Goal: Find specific page/section: Find specific page/section

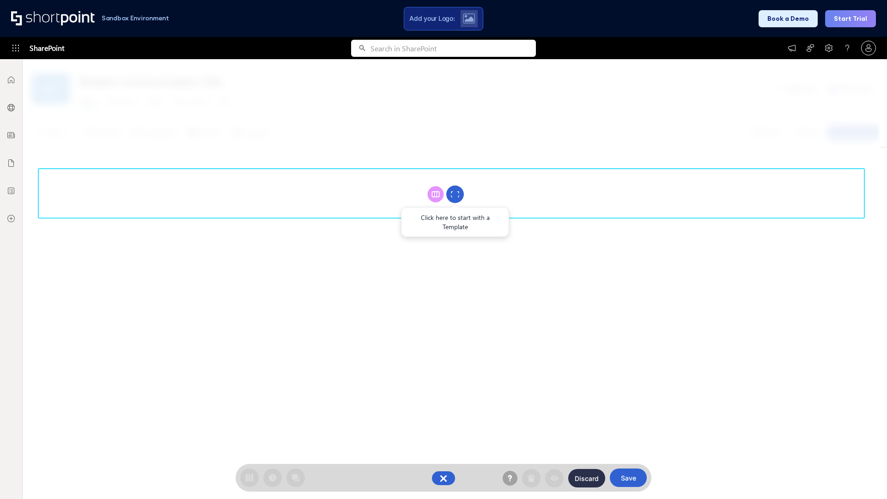
click at [455, 194] on circle at bounding box center [455, 195] width 18 height 18
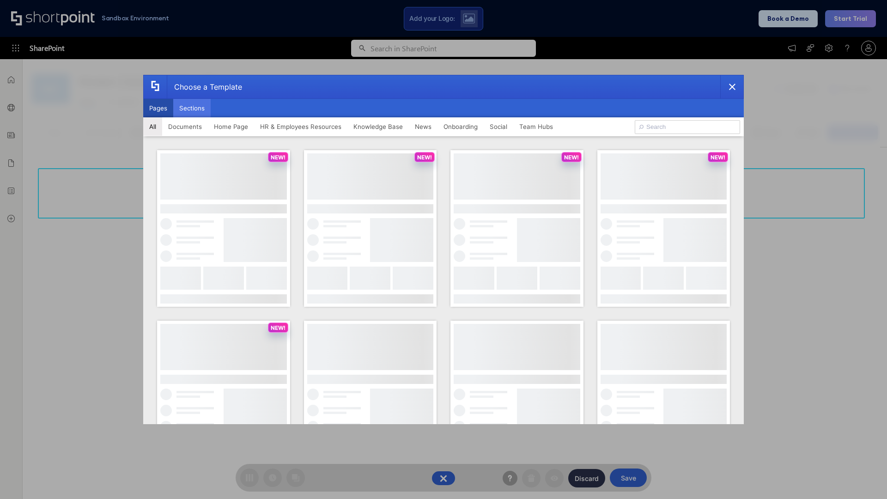
click at [192, 108] on button "Sections" at bounding box center [191, 108] width 37 height 18
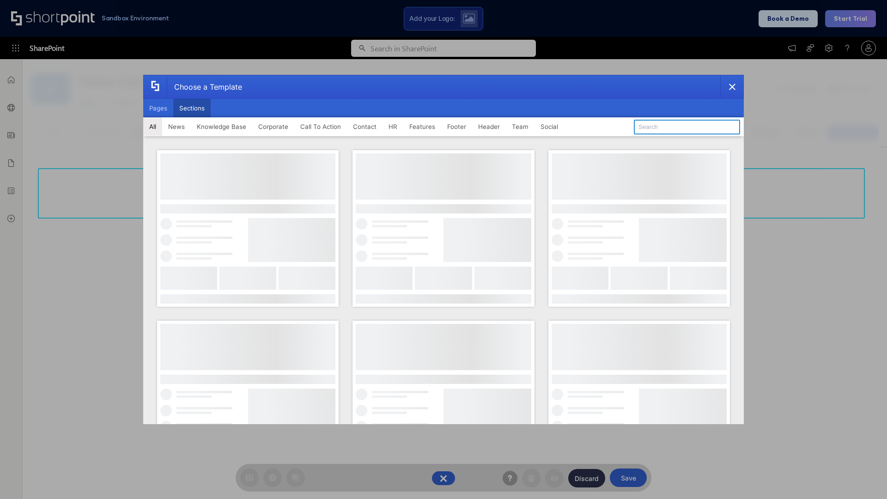
type input "Company News"
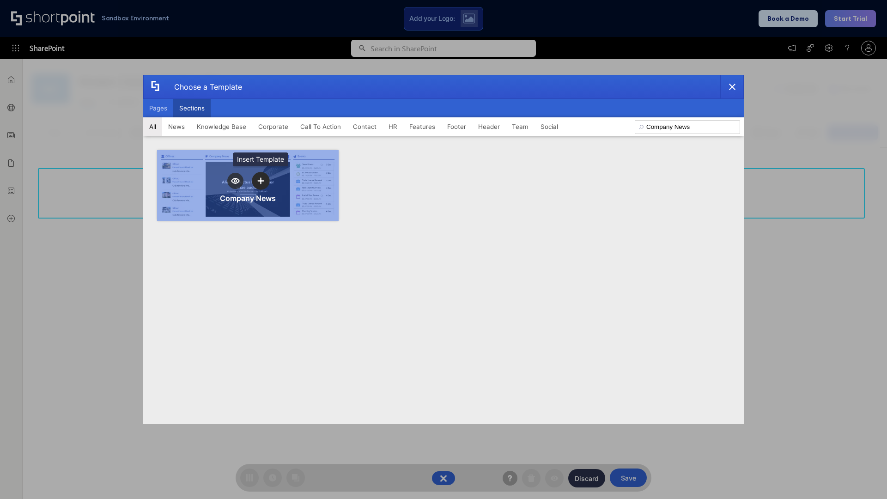
click at [261, 181] on icon "template selector" at bounding box center [260, 180] width 6 height 6
